Goal: Information Seeking & Learning: Find specific fact

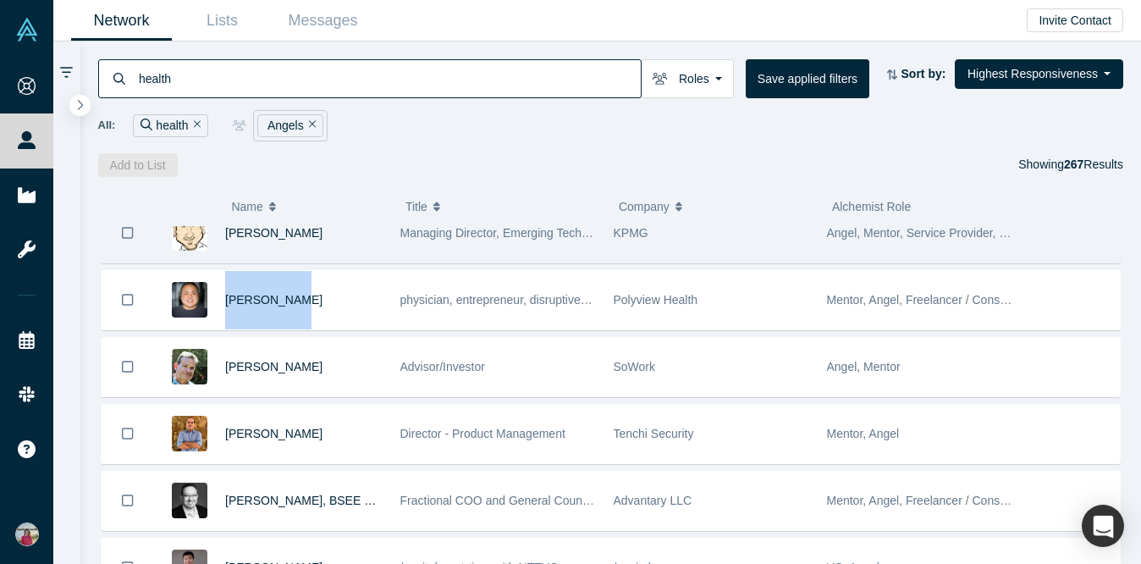
scroll to position [942, 0]
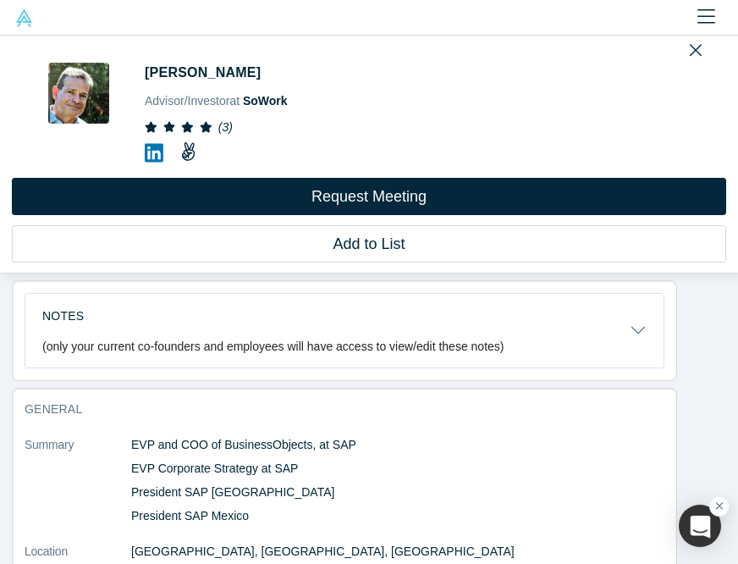
click at [157, 156] on icon at bounding box center [154, 152] width 19 height 21
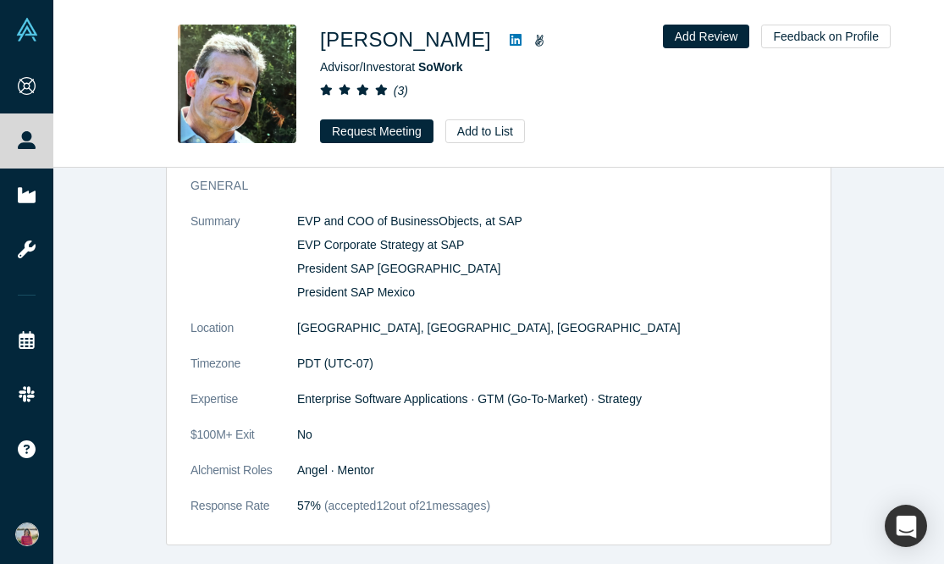
scroll to position [184, 0]
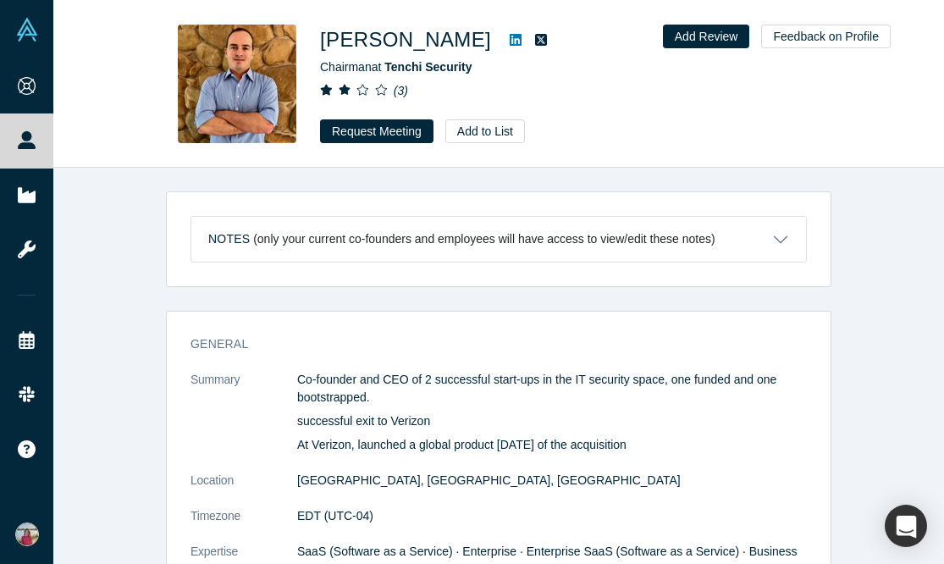
click at [509, 42] on icon at bounding box center [515, 40] width 12 height 14
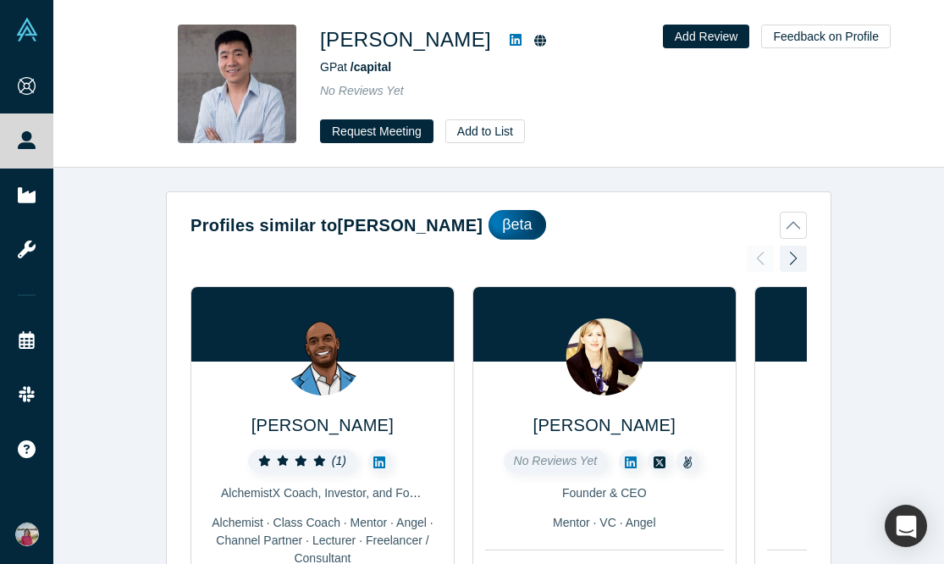
click at [509, 41] on icon at bounding box center [515, 40] width 12 height 12
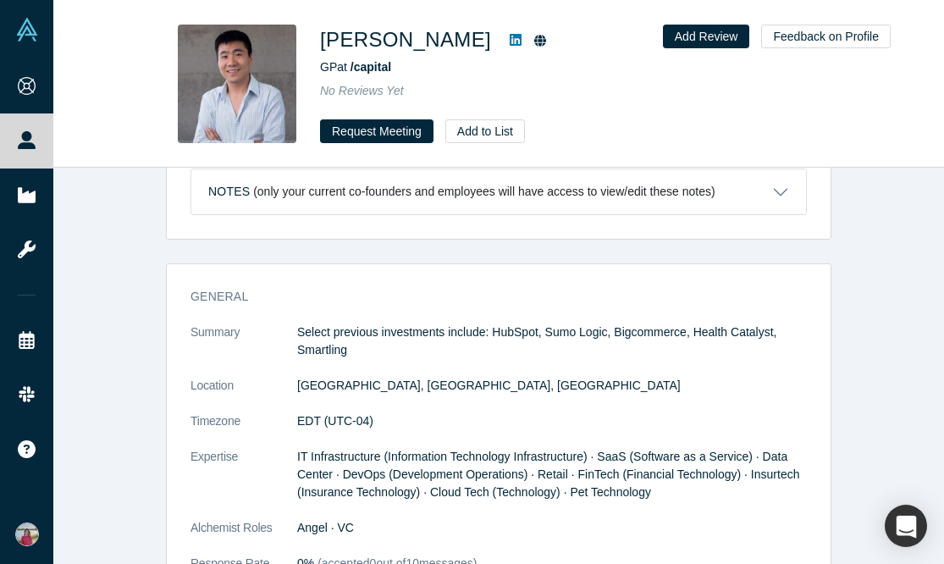
scroll to position [782, 0]
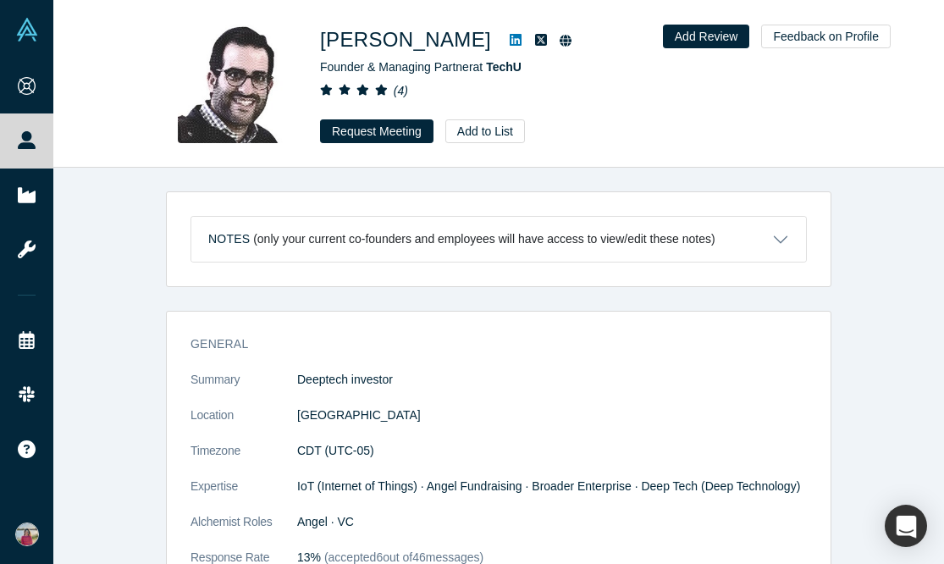
click at [521, 38] on icon at bounding box center [515, 40] width 12 height 12
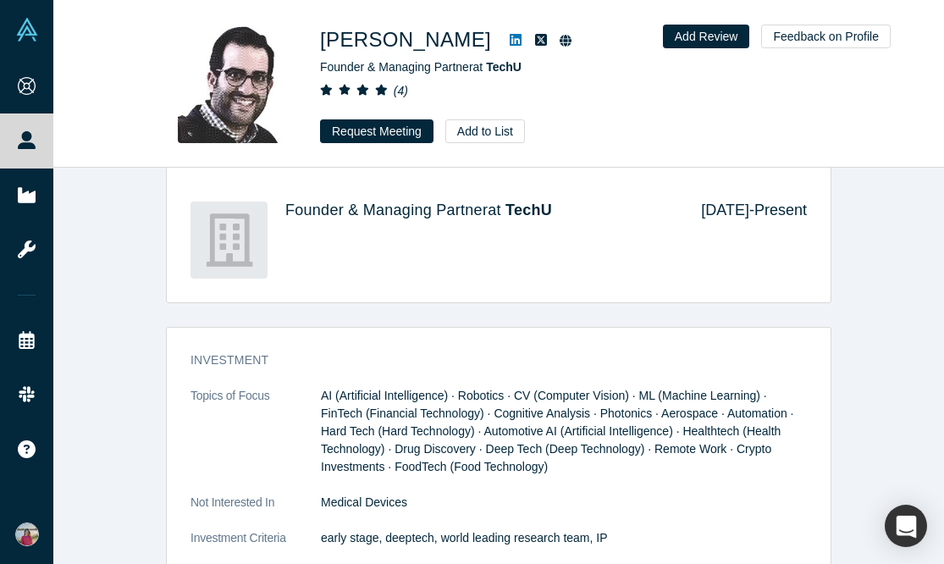
scroll to position [568, 0]
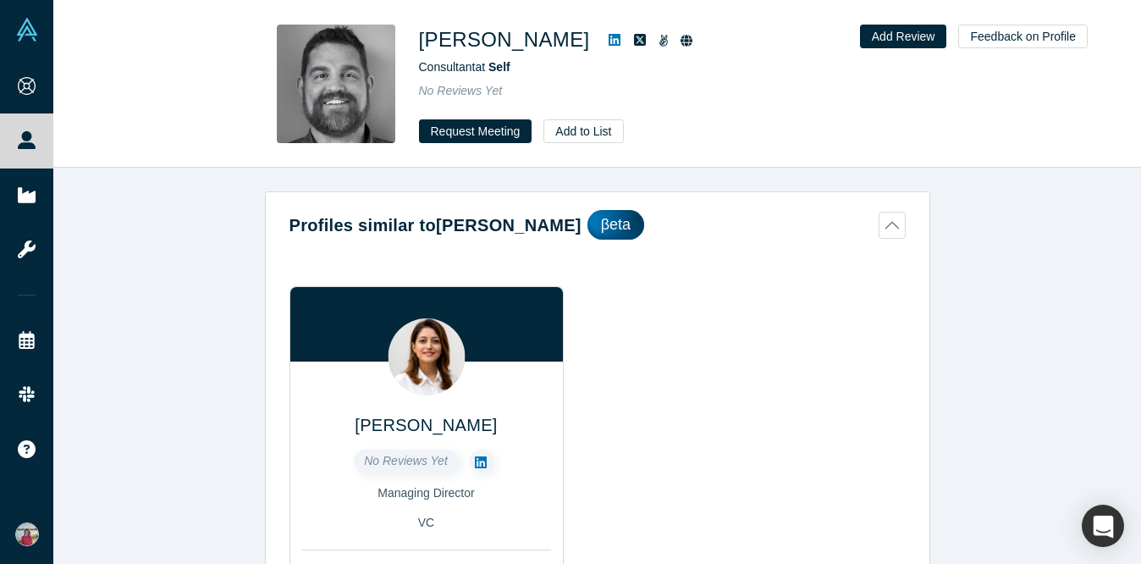
click at [609, 39] on icon at bounding box center [615, 40] width 12 height 14
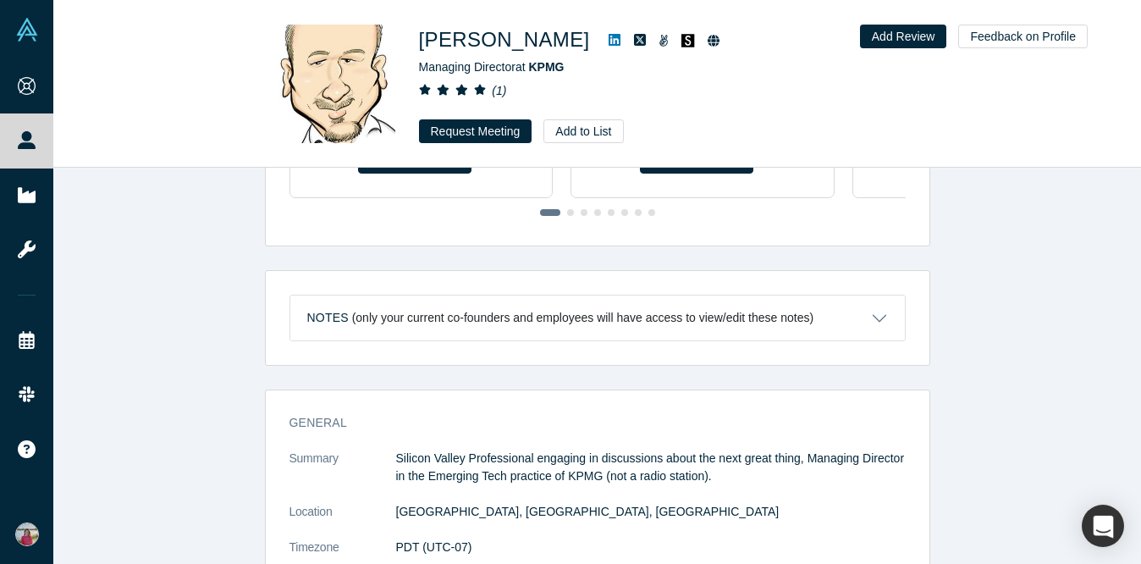
scroll to position [507, 0]
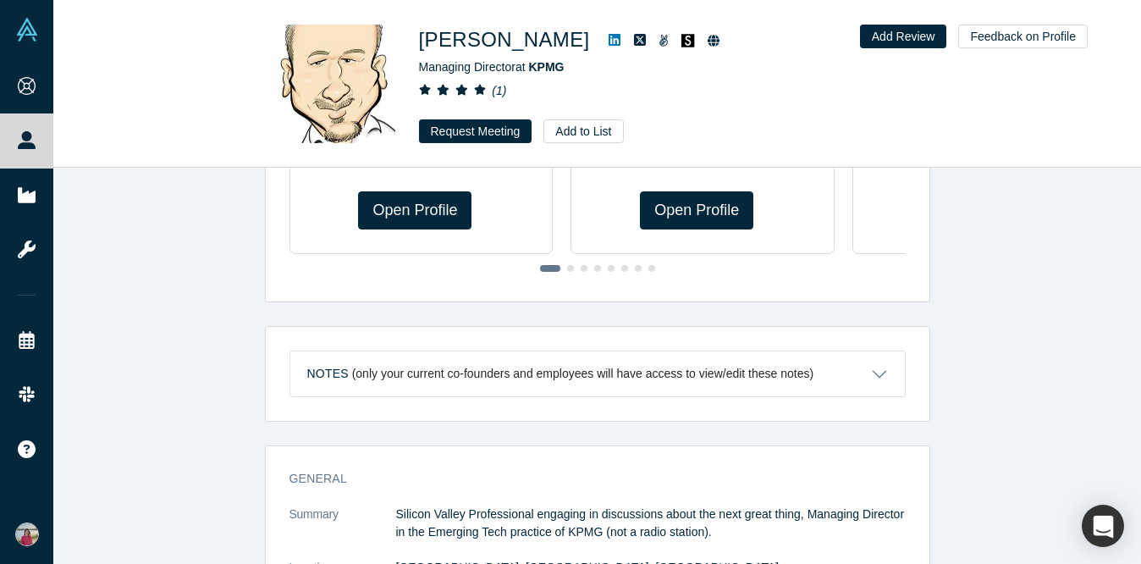
click at [609, 40] on icon at bounding box center [615, 40] width 12 height 14
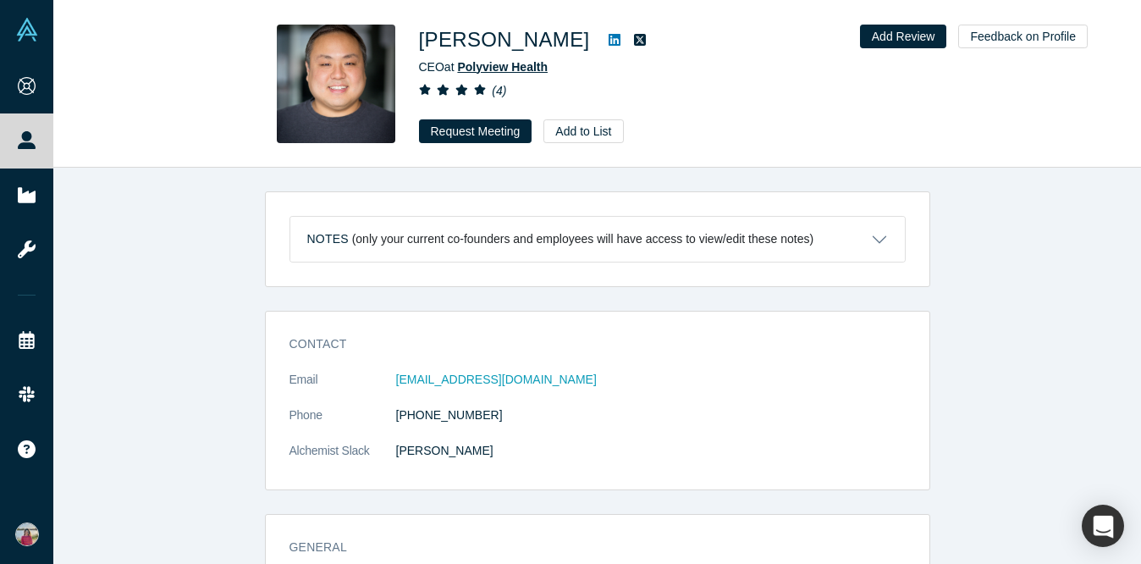
click at [488, 69] on span "Polyview Health" at bounding box center [502, 67] width 91 height 14
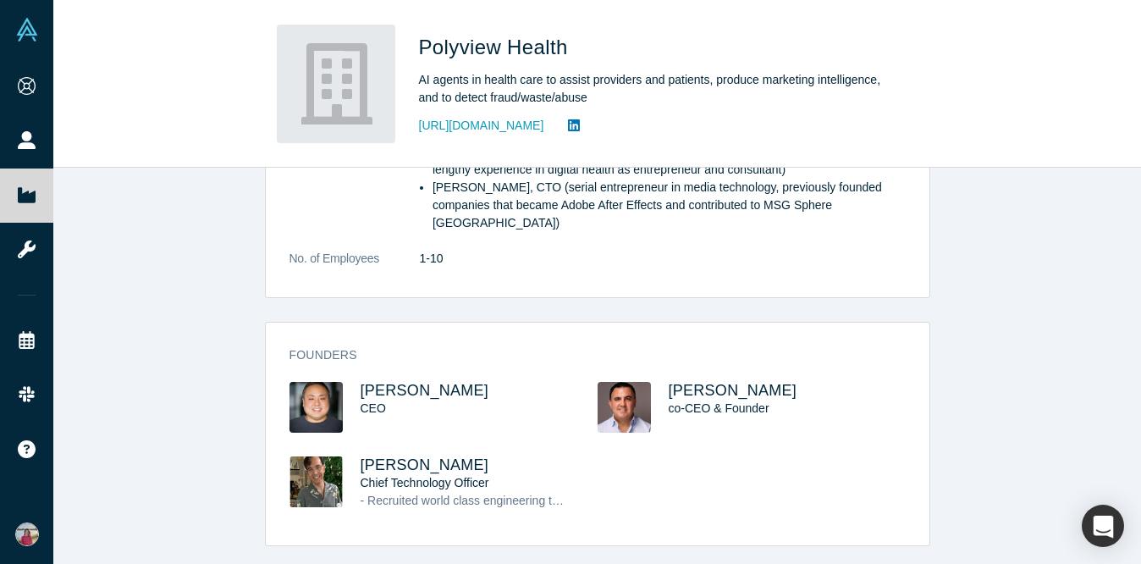
scroll to position [570, 0]
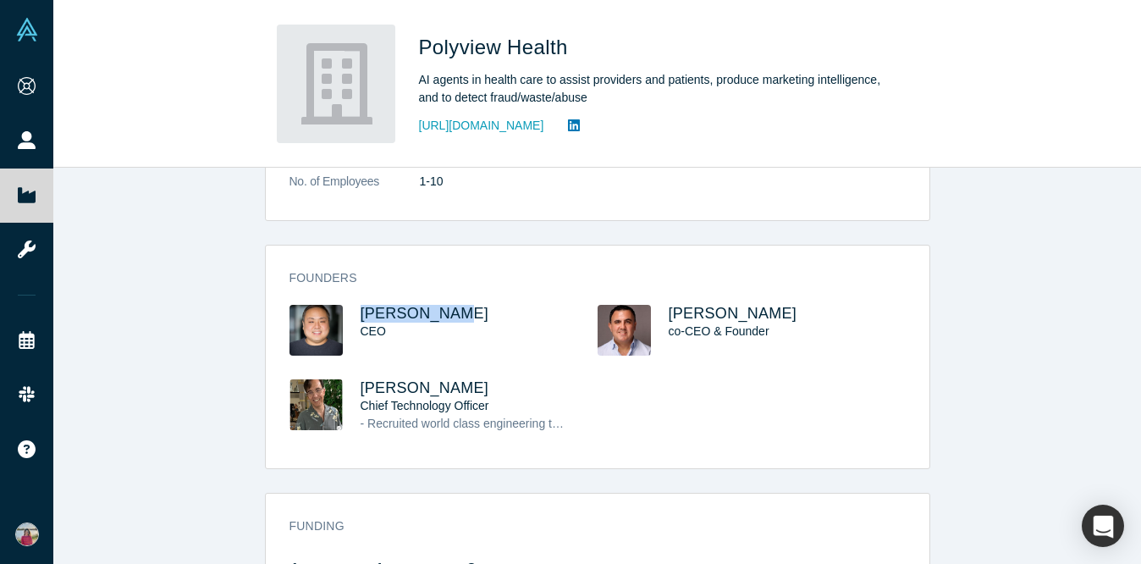
drag, startPoint x: 491, startPoint y: 300, endPoint x: 356, endPoint y: 296, distance: 134.6
click at [356, 305] on div "[PERSON_NAME] CEO" at bounding box center [443, 342] width 308 height 74
copy span "[PERSON_NAME]"
